Goal: Task Accomplishment & Management: Complete application form

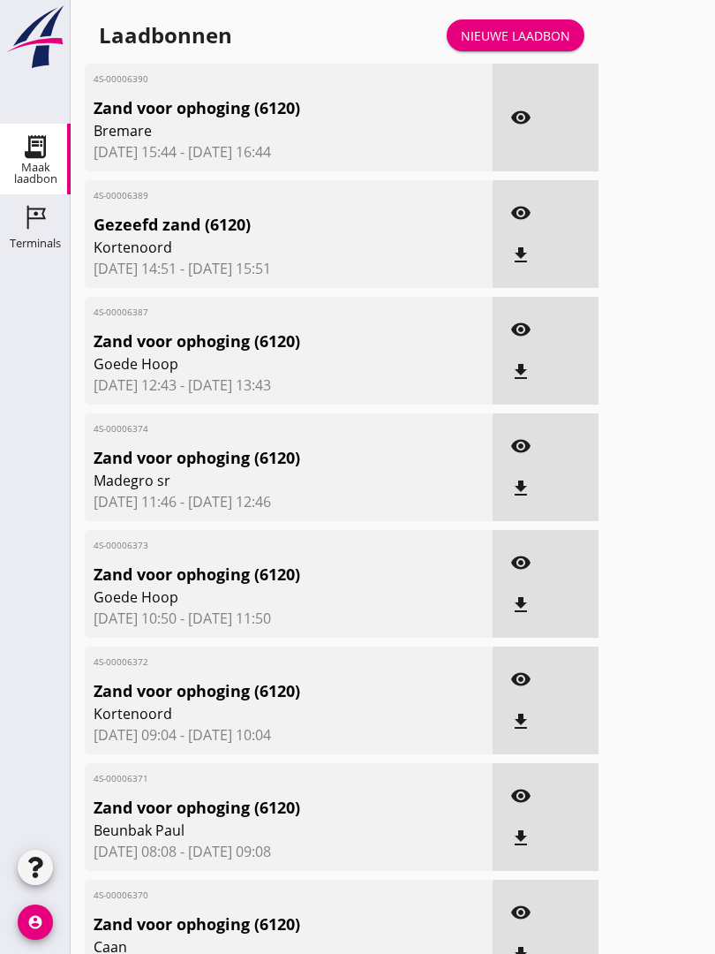
click at [539, 45] on div "Nieuwe laadbon" at bounding box center [515, 35] width 109 height 19
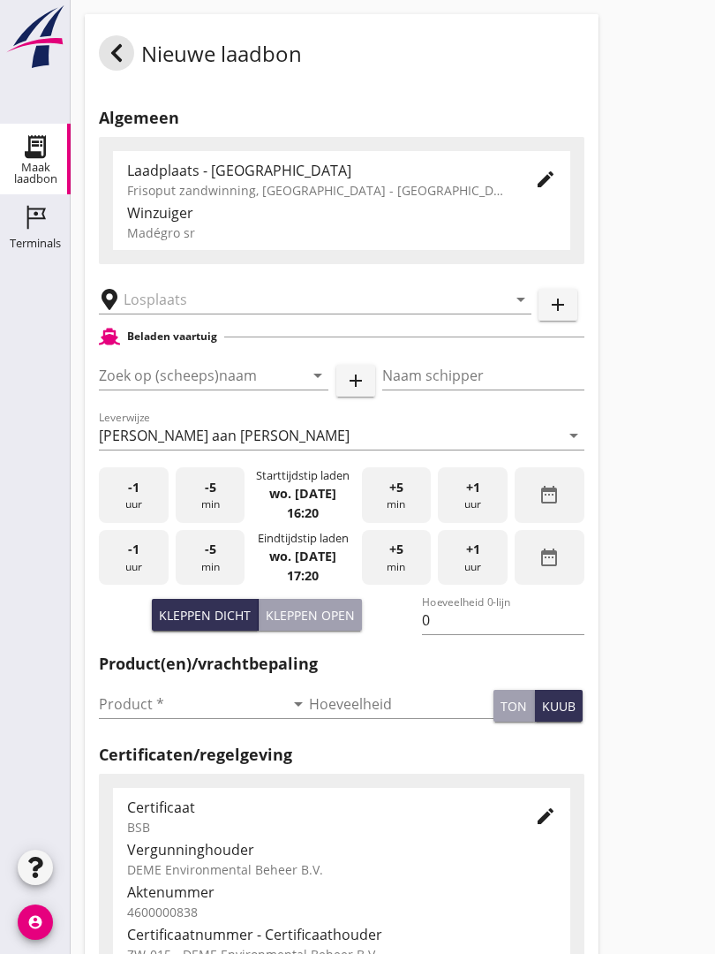
click at [223, 308] on input "text" at bounding box center [303, 299] width 359 height 28
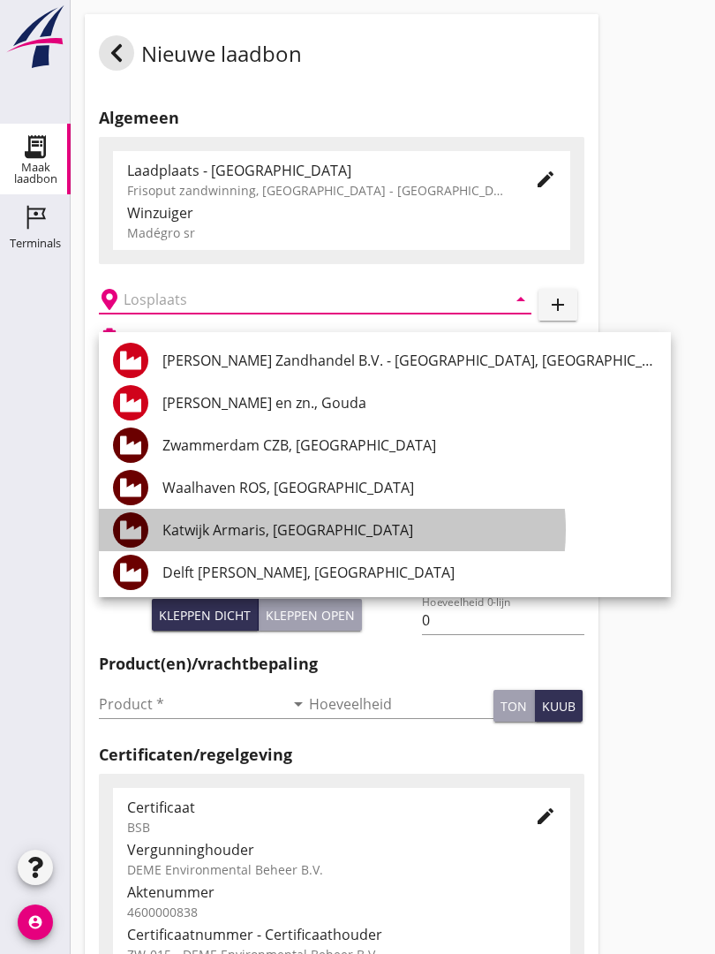
click at [324, 517] on div "Katwijk Armaris, [GEOGRAPHIC_DATA]" at bounding box center [409, 530] width 494 height 42
type input "Katwijk Armaris, [GEOGRAPHIC_DATA]"
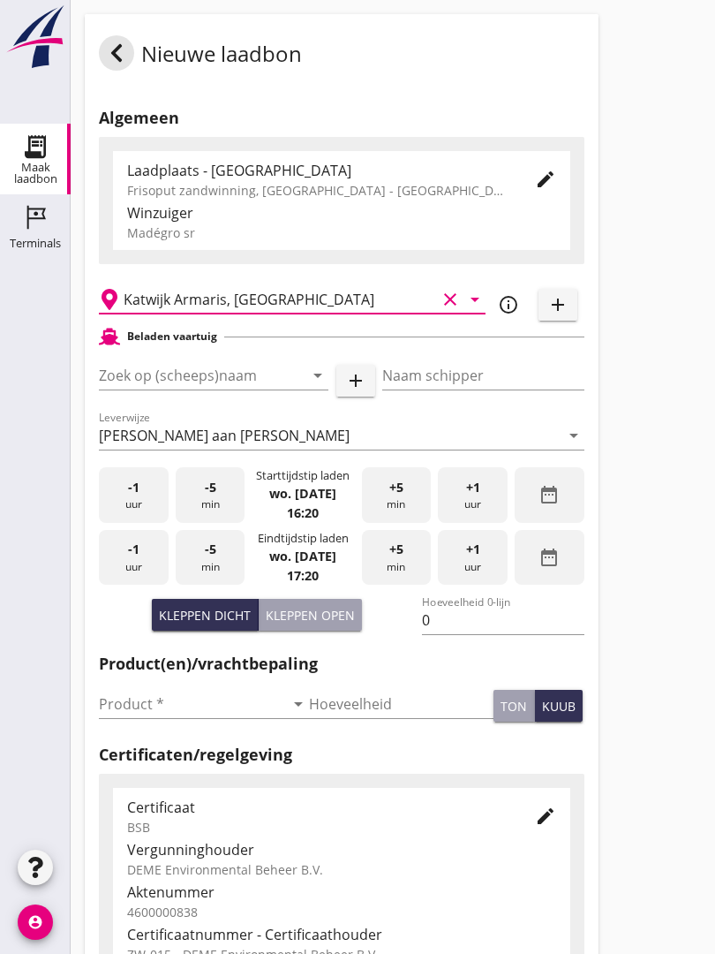
click at [260, 386] on input "Zoek op (scheeps)naam" at bounding box center [189, 375] width 180 height 28
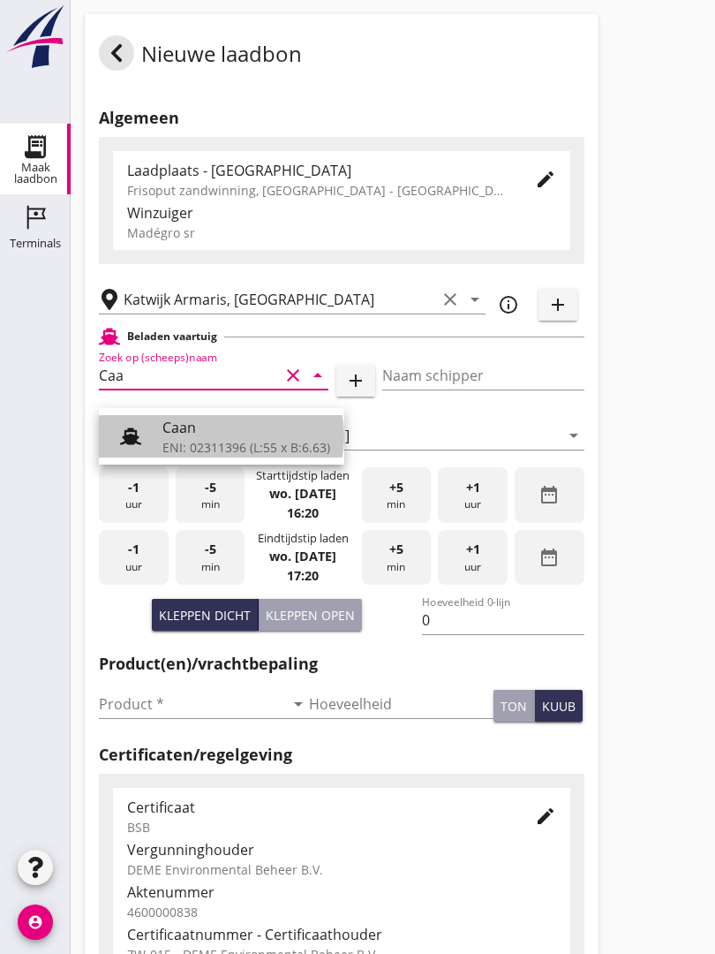
click at [221, 433] on div "Caan" at bounding box center [246, 427] width 168 height 21
type input "Caan"
type input "[PERSON_NAME]"
type input "368"
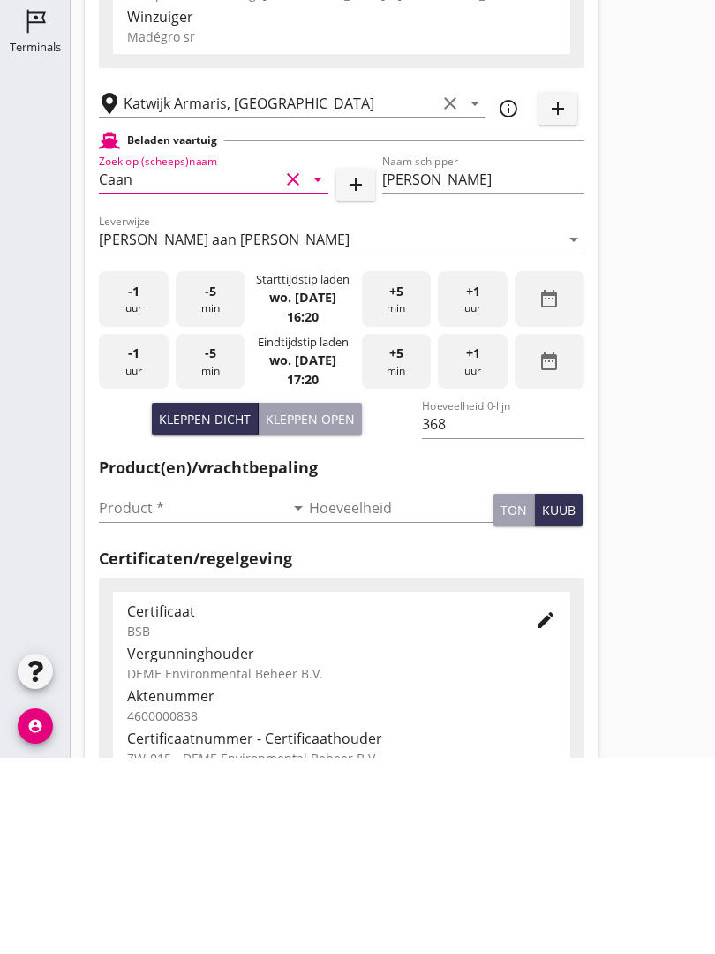
click at [137, 690] on input "Product *" at bounding box center [191, 704] width 185 height 28
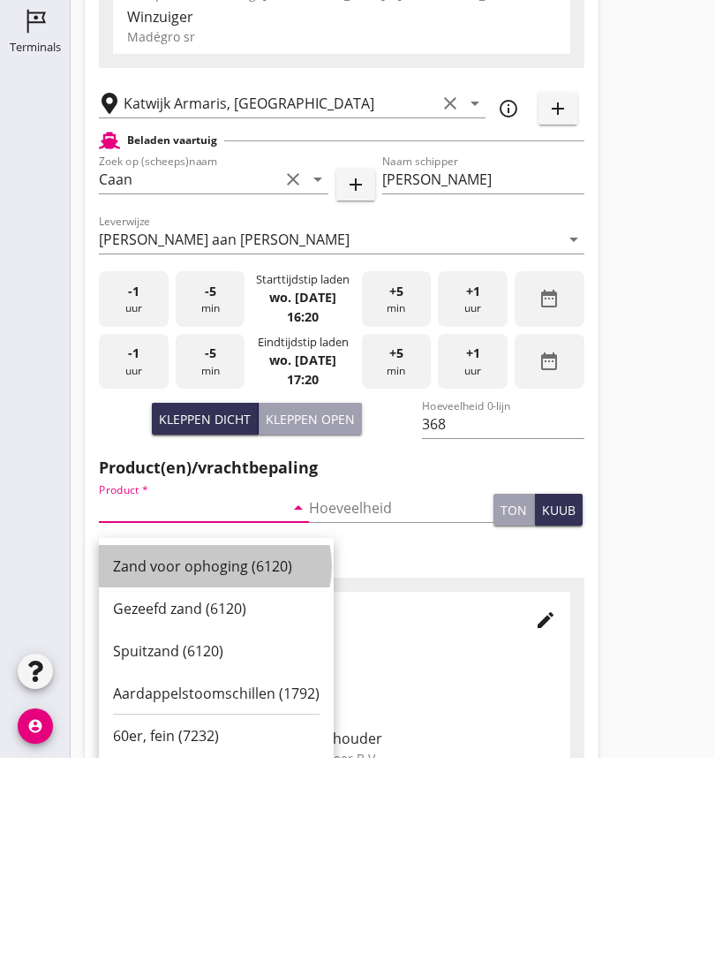
click at [224, 751] on div "Zand voor ophoging (6120)" at bounding box center [216, 761] width 207 height 21
type input "Zand voor ophoging (6120)"
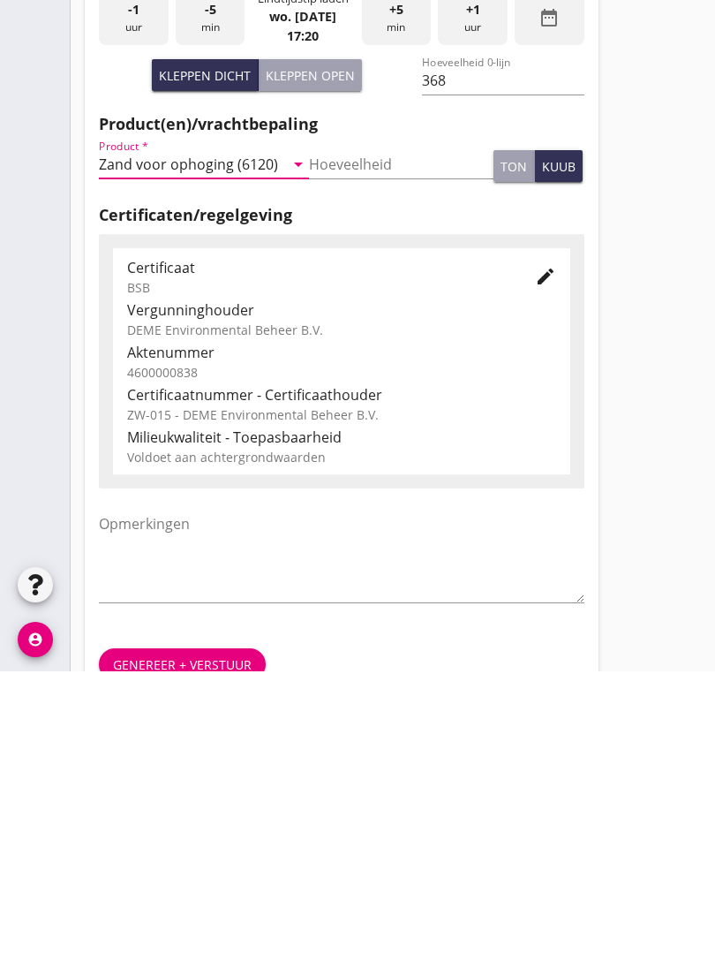
scroll to position [309, 0]
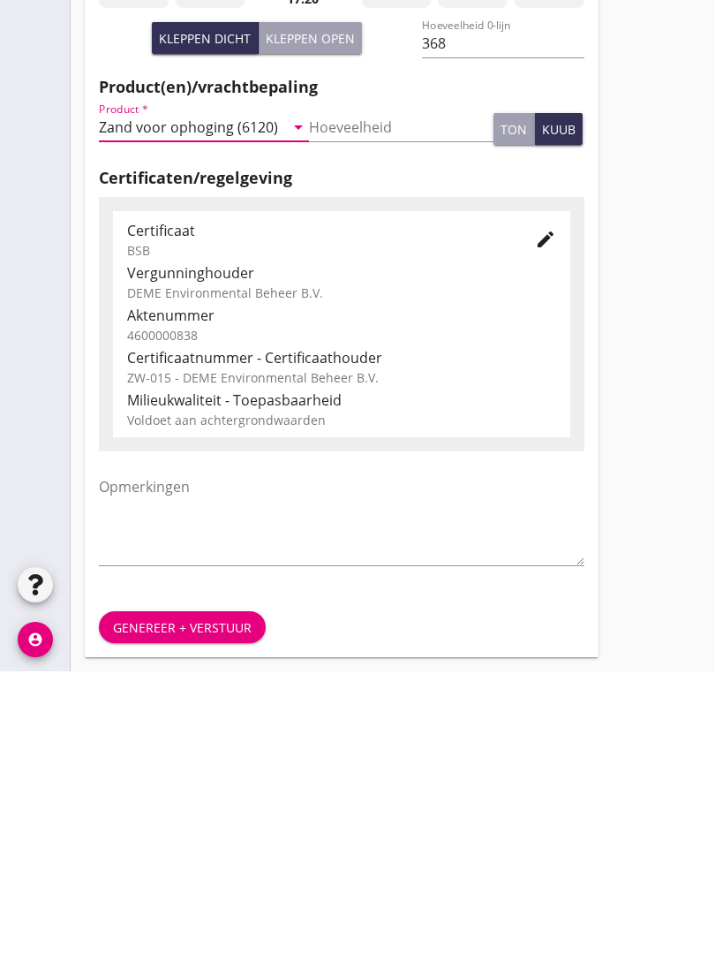
click at [209, 879] on div "Genereer + verstuur" at bounding box center [342, 909] width 514 height 60
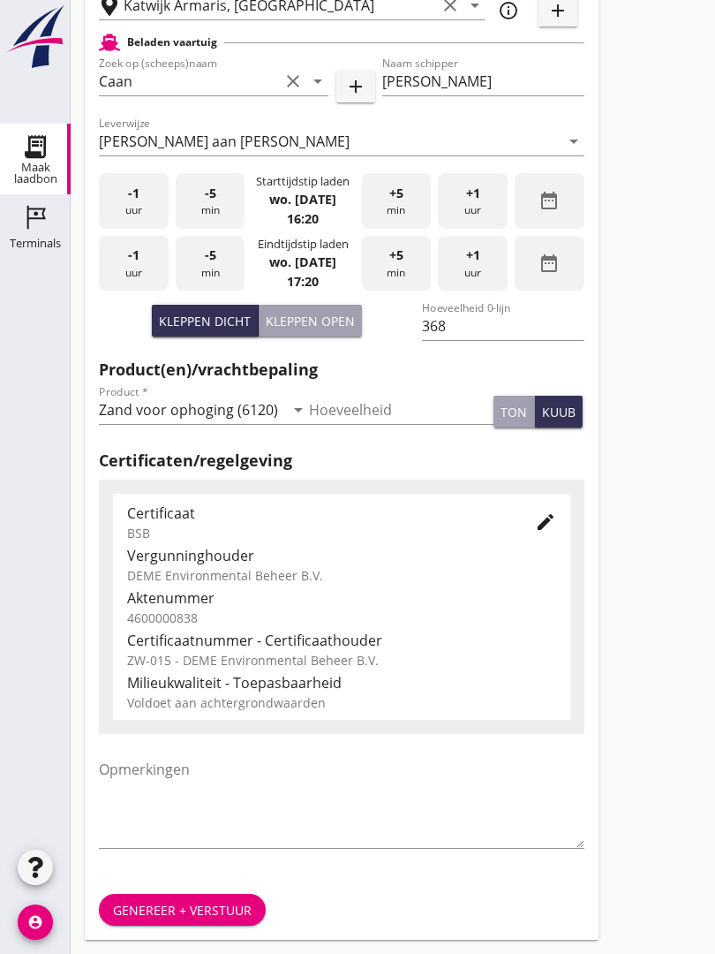
click at [184, 894] on button "Genereer + verstuur" at bounding box center [182, 910] width 167 height 32
